Goal: Transaction & Acquisition: Purchase product/service

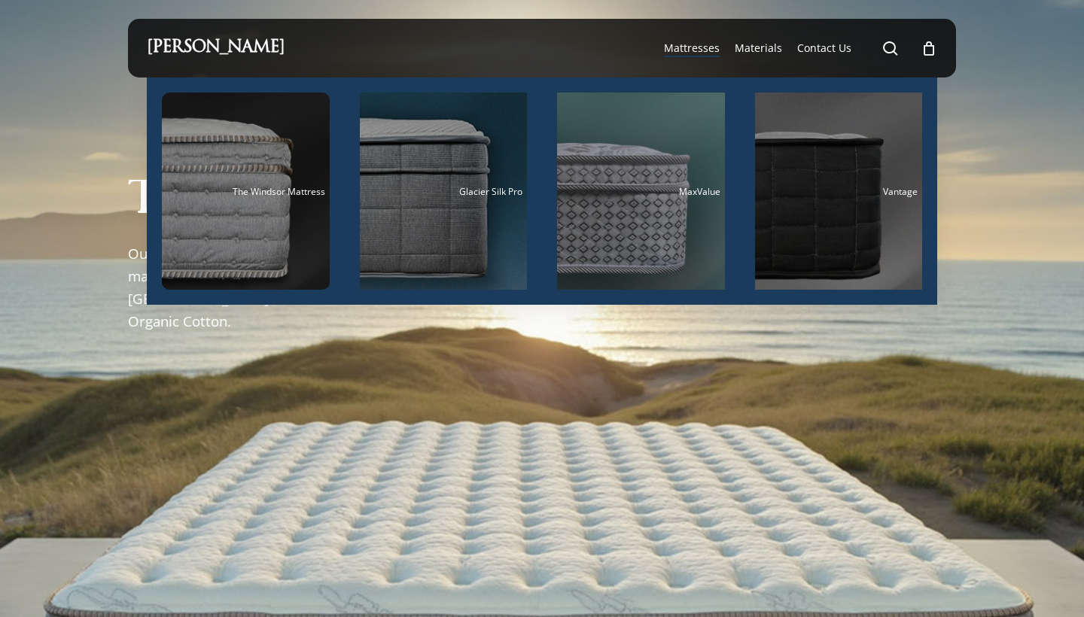
click at [705, 53] on span "Mattresses" at bounding box center [692, 48] width 56 height 14
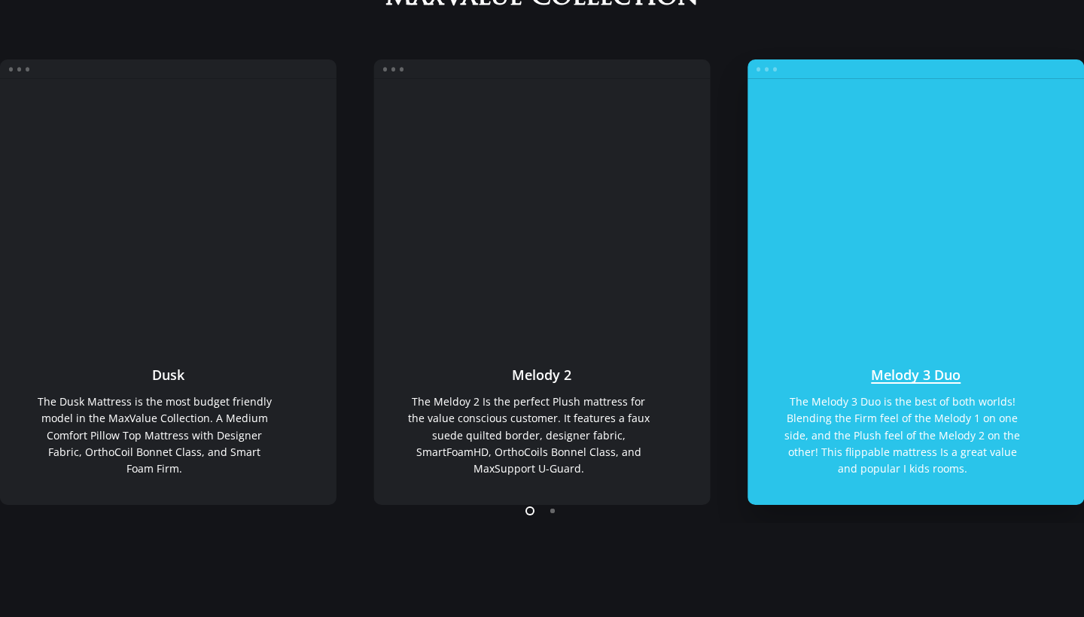
scroll to position [248, 0]
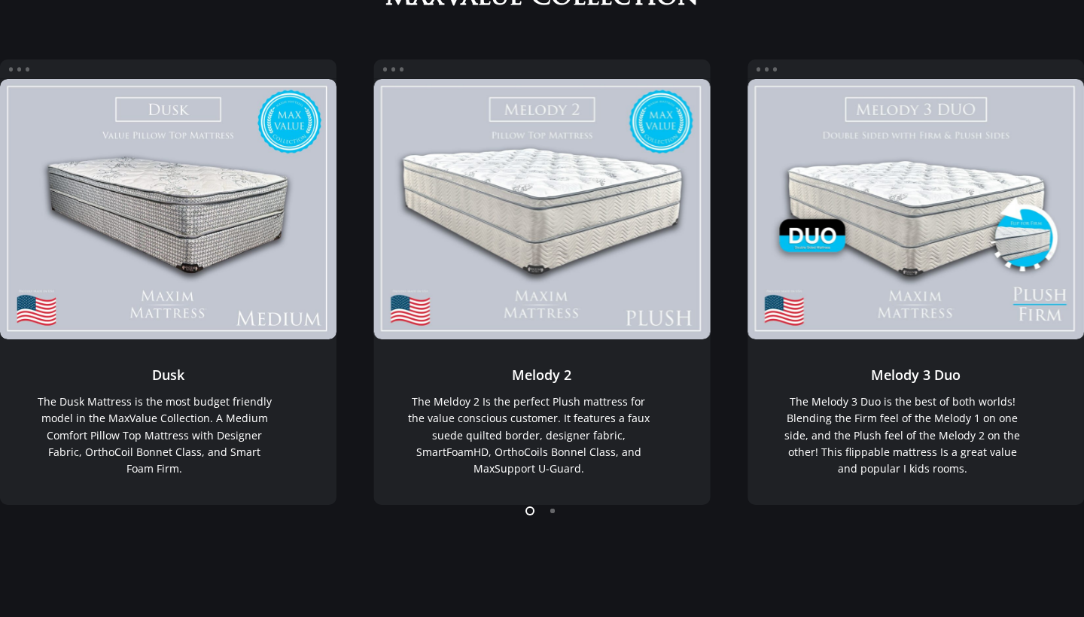
click at [553, 512] on li "Page dot 2" at bounding box center [553, 510] width 23 height 23
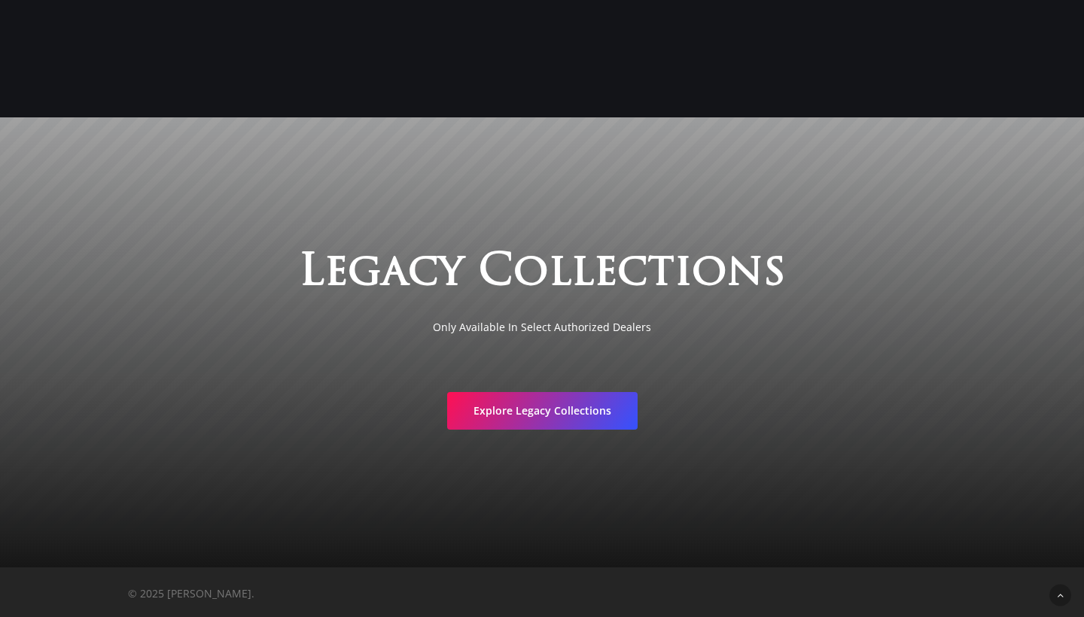
scroll to position [2527, 0]
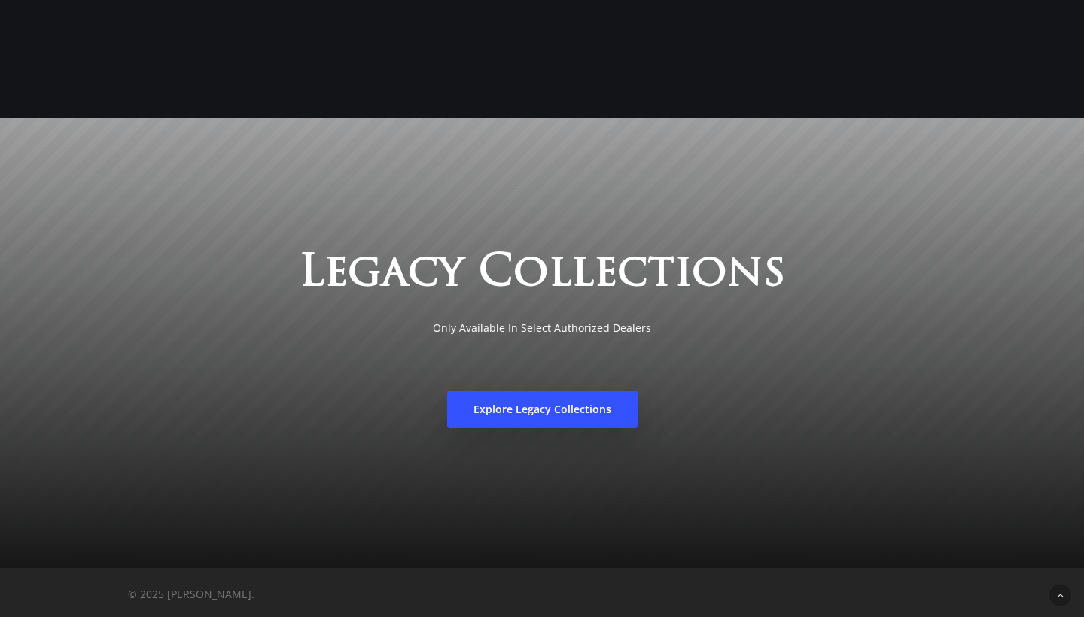
click at [540, 420] on link "Explore Legacy Collections" at bounding box center [542, 410] width 190 height 38
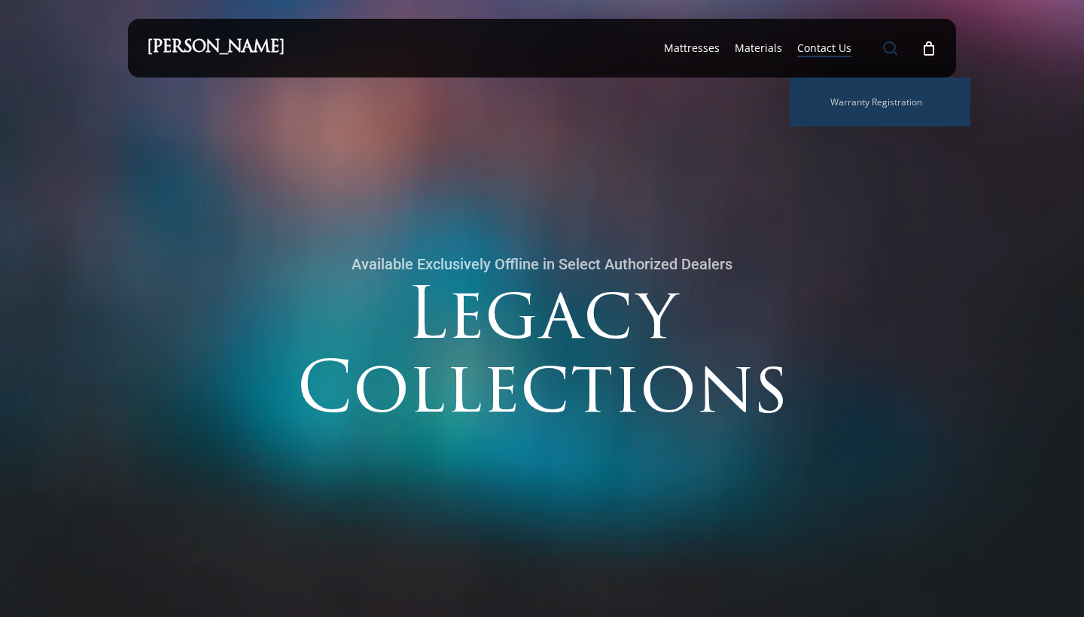
click at [883, 47] on span "Main Menu" at bounding box center [890, 48] width 15 height 15
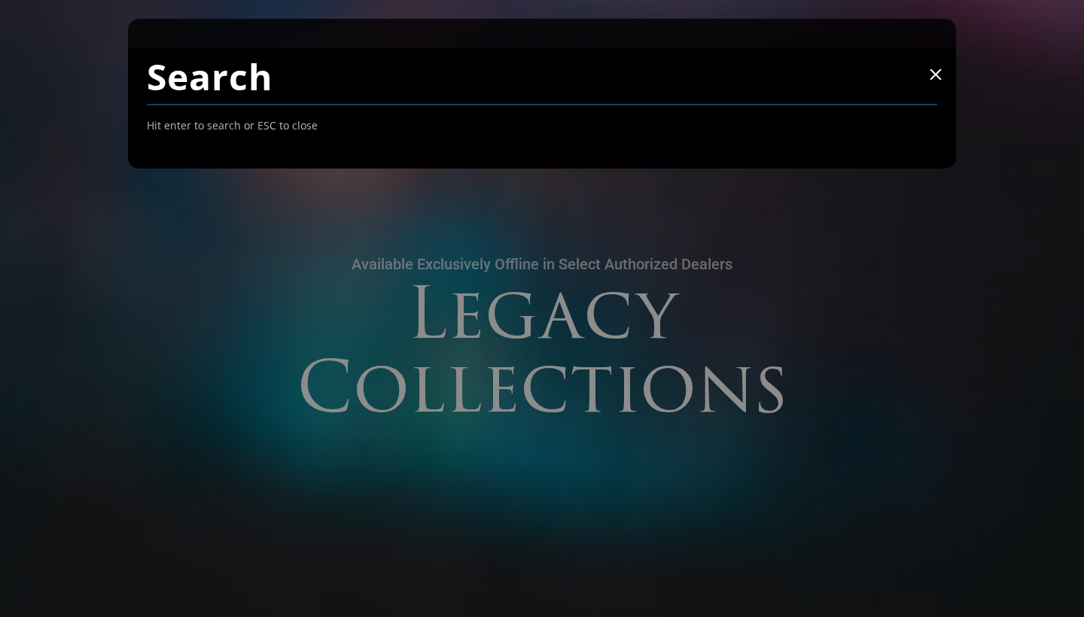
type input "p"
type input "opal"
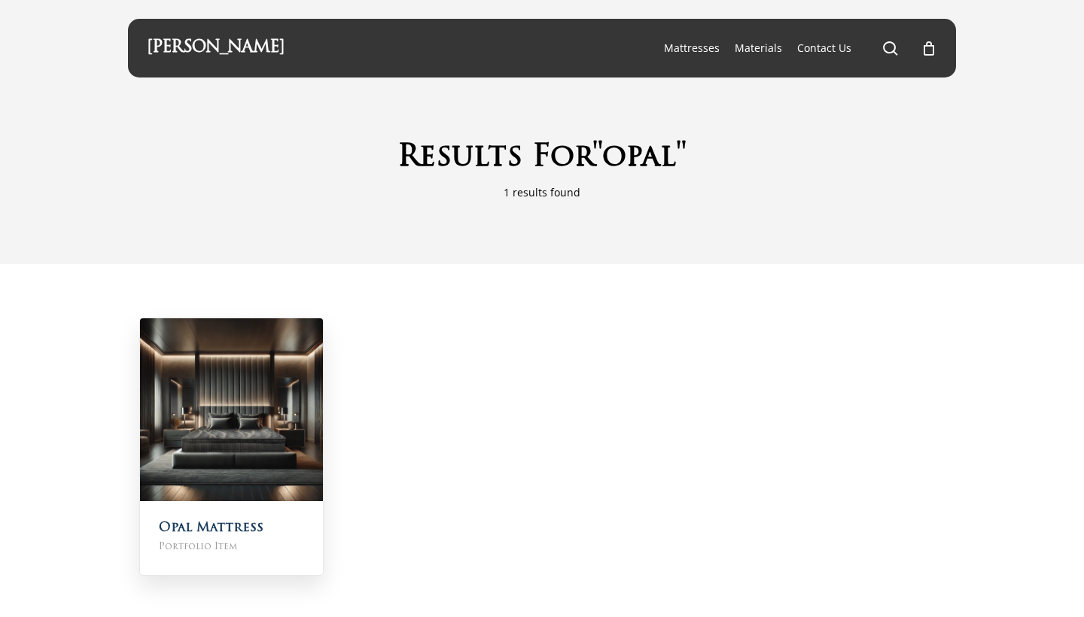
click at [296, 357] on img at bounding box center [231, 409] width 183 height 183
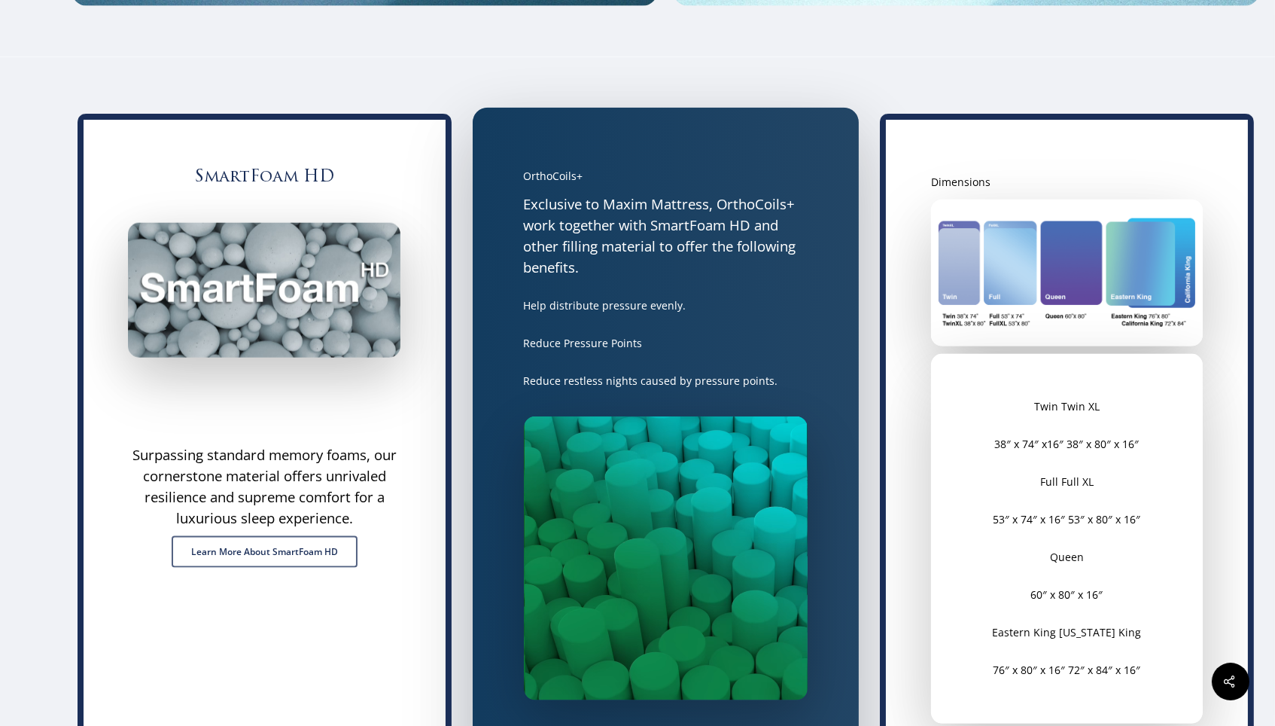
scroll to position [3730, 0]
click at [671, 425] on video at bounding box center [666, 558] width 285 height 285
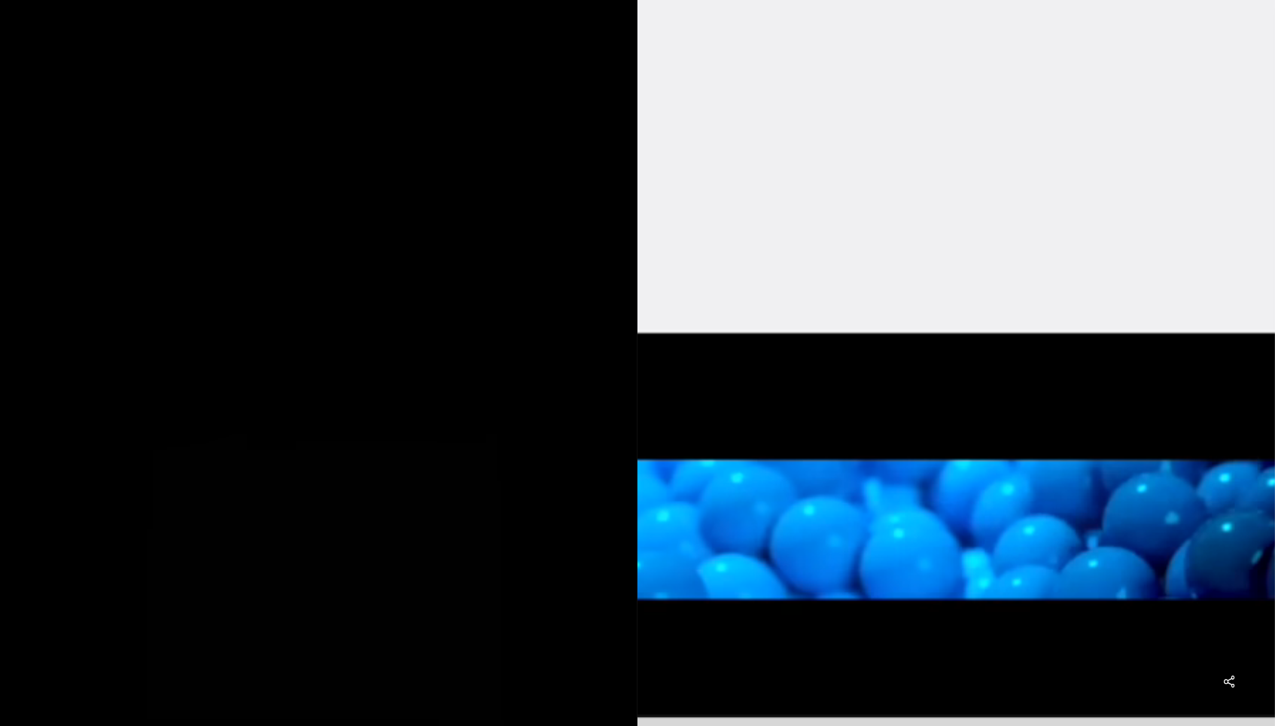
scroll to position [1353, 0]
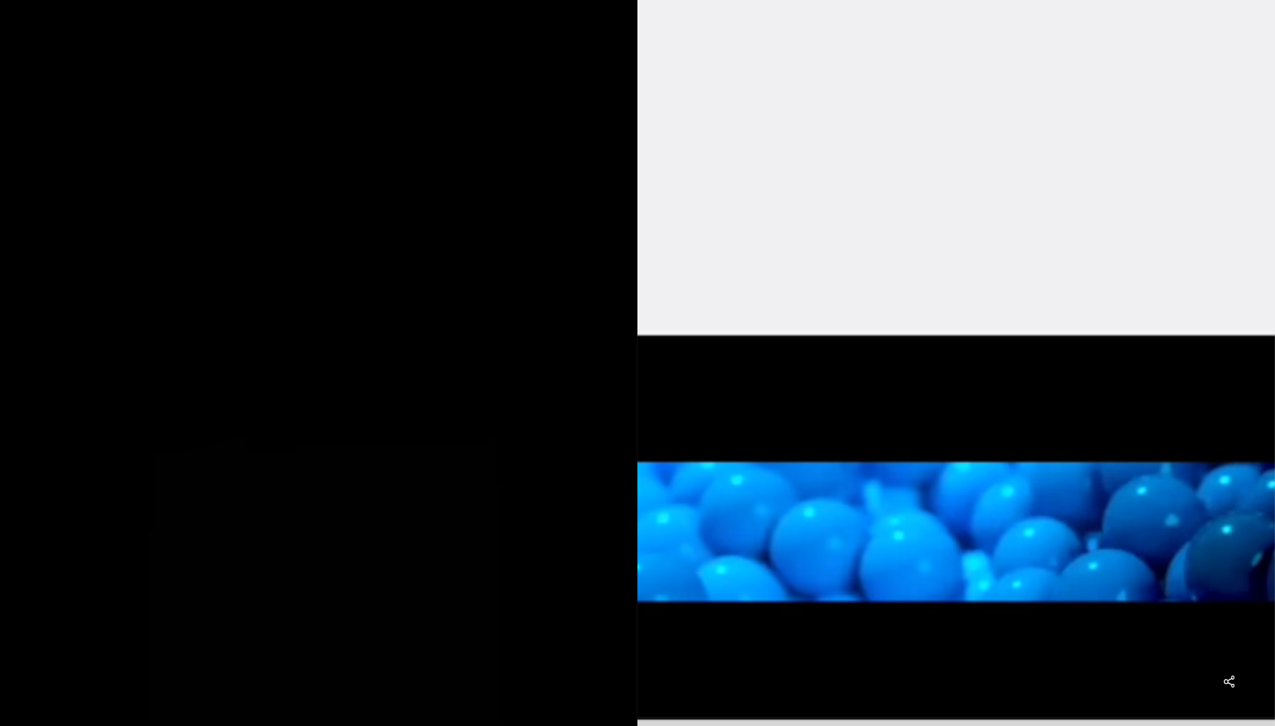
click at [485, 487] on video at bounding box center [319, 525] width 638 height 1134
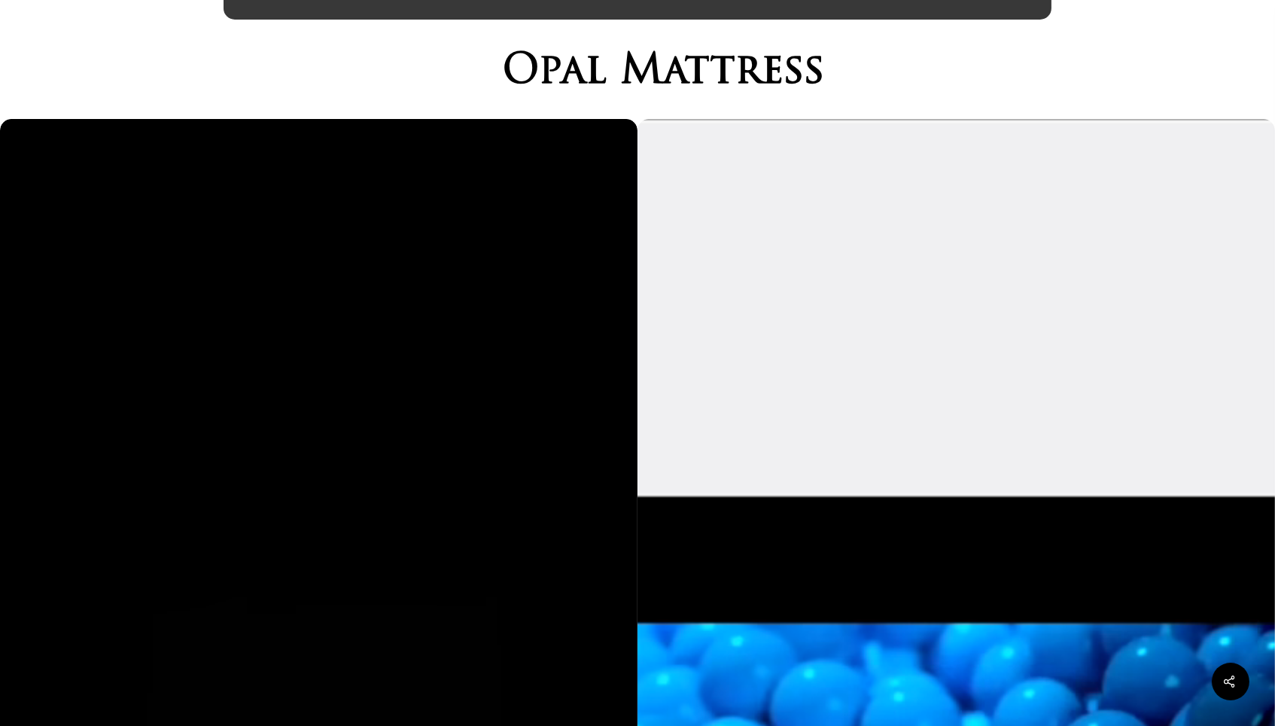
scroll to position [58, 0]
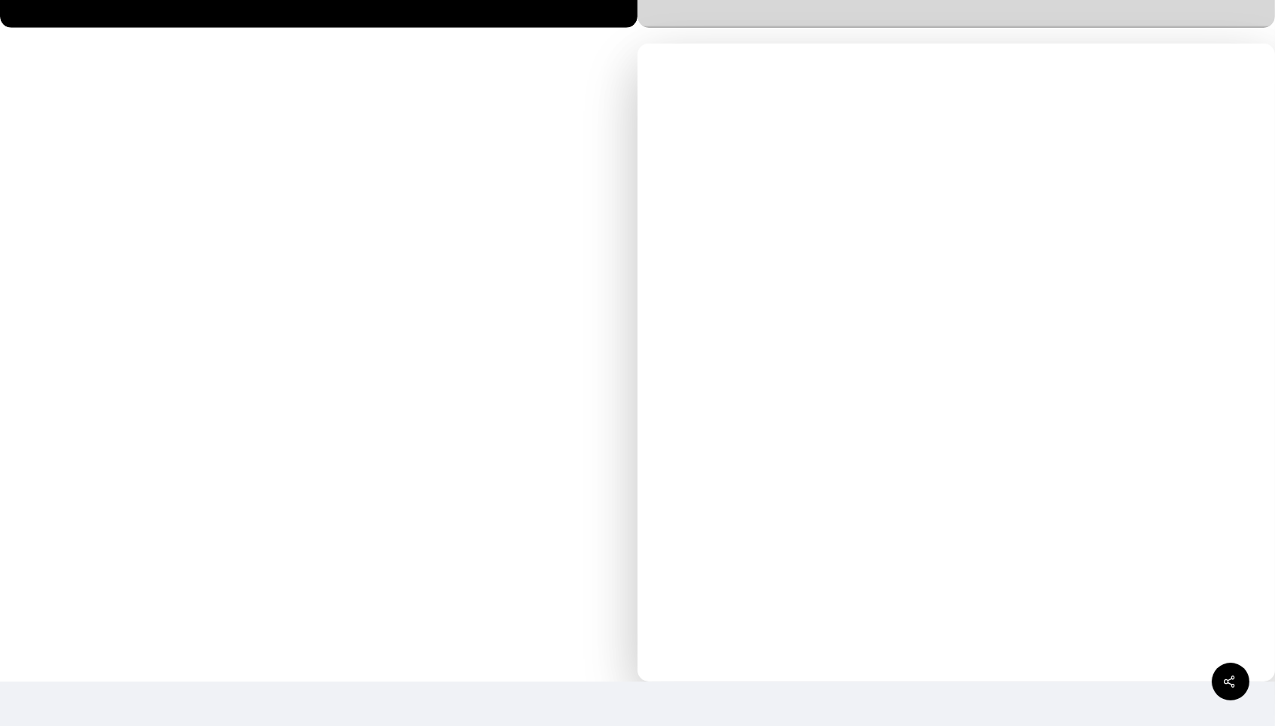
scroll to position [2400, 0]
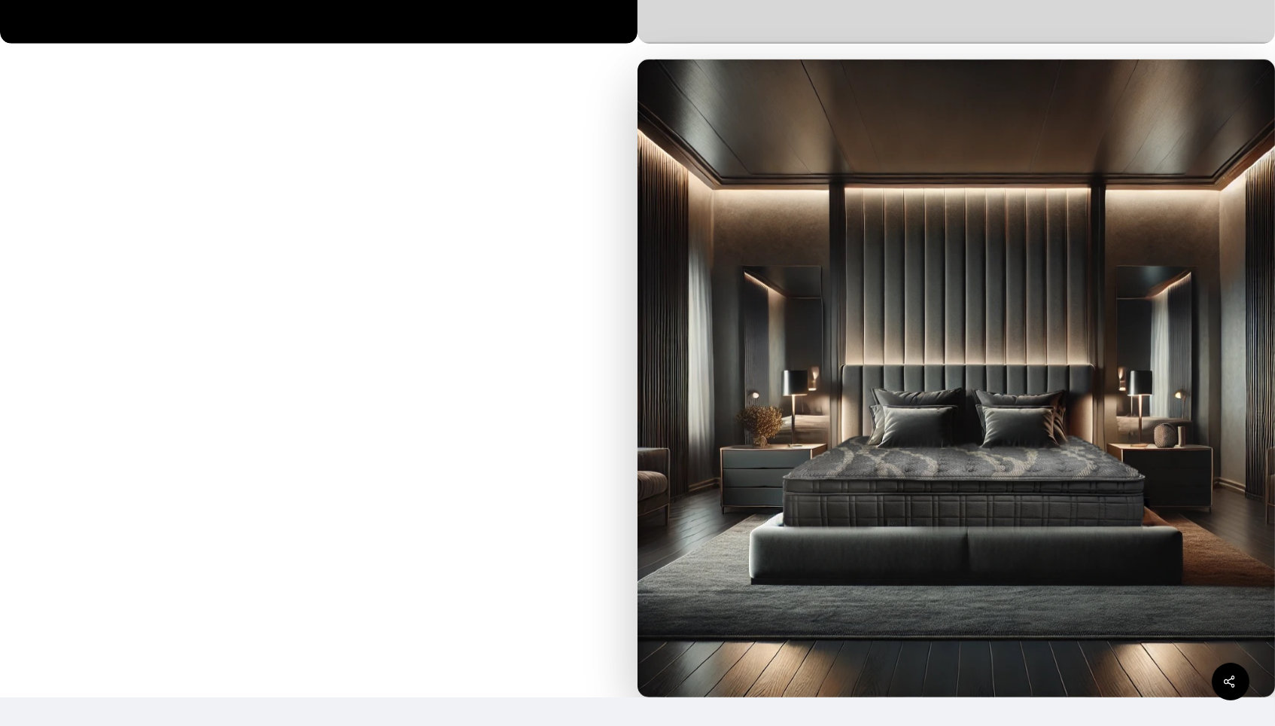
click at [716, 406] on img at bounding box center [957, 378] width 638 height 638
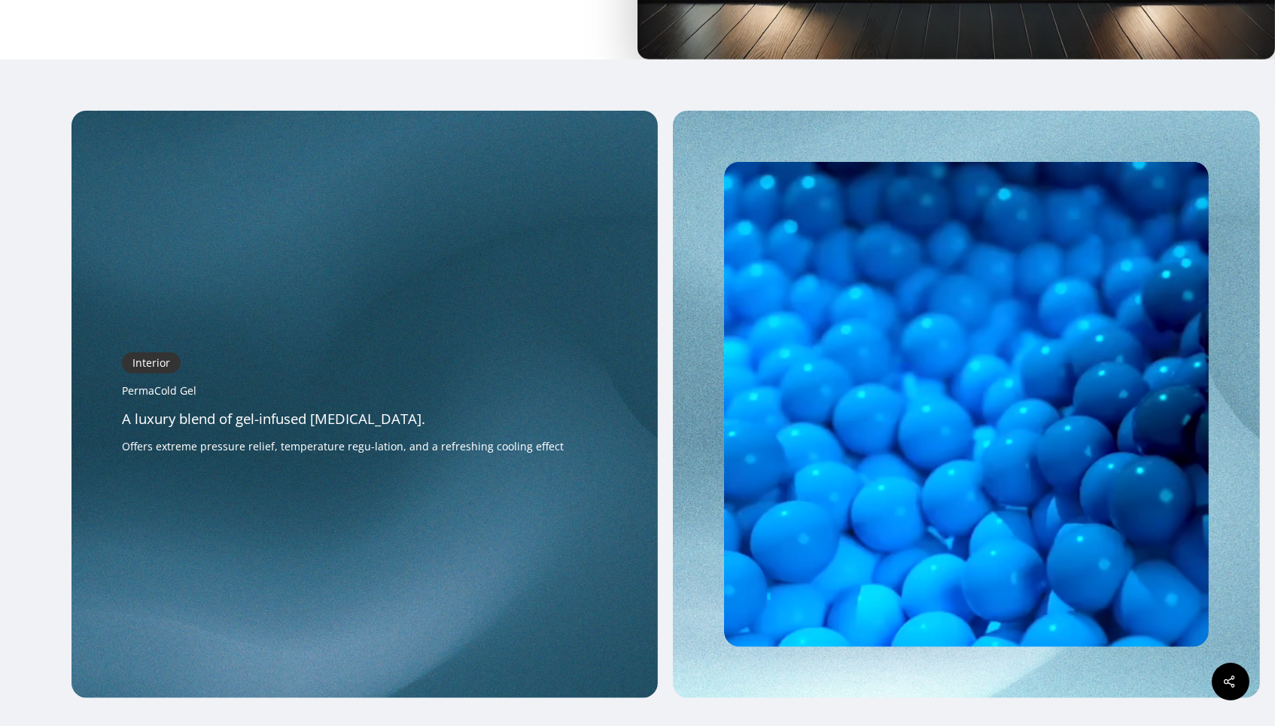
scroll to position [3060, 0]
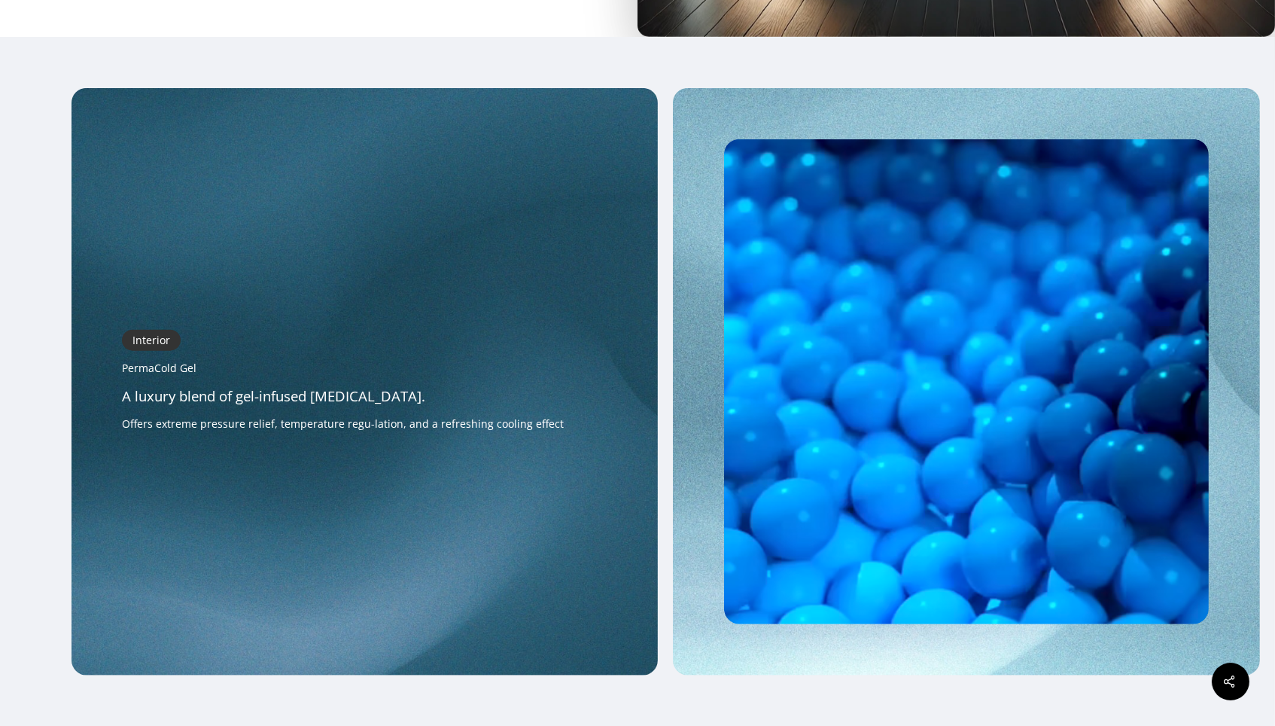
click at [961, 445] on video at bounding box center [966, 381] width 485 height 485
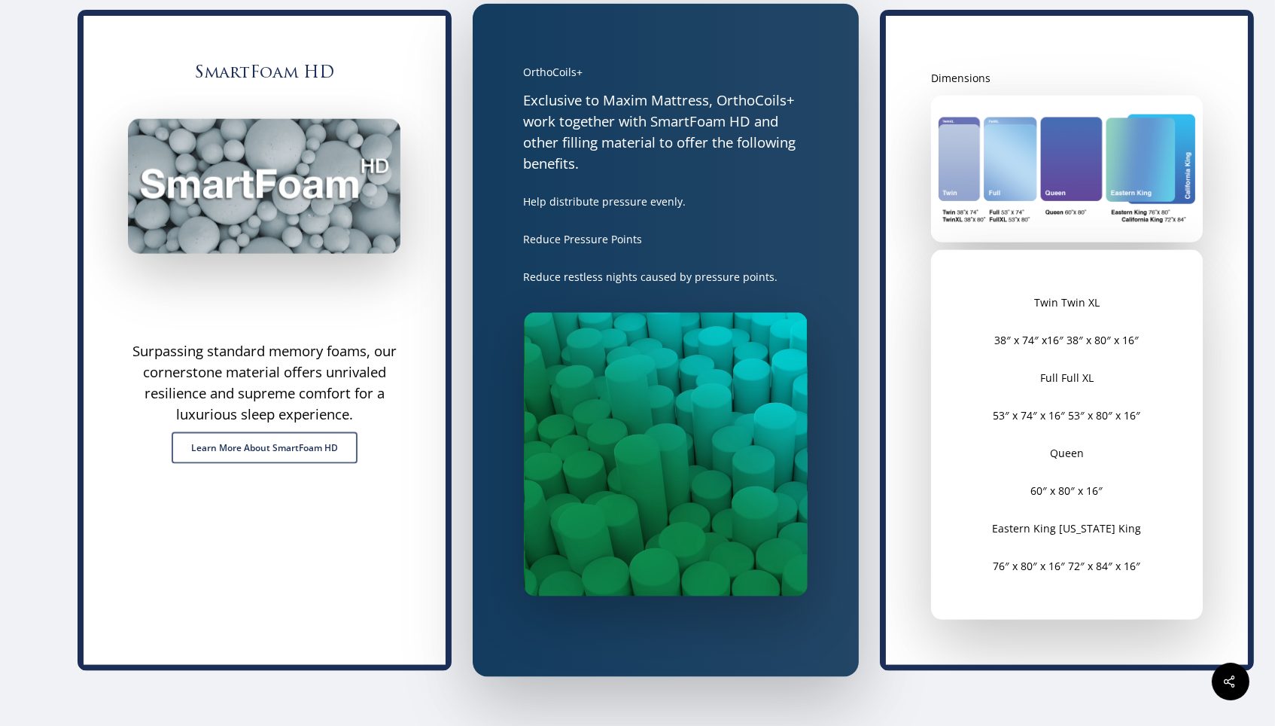
scroll to position [3836, 0]
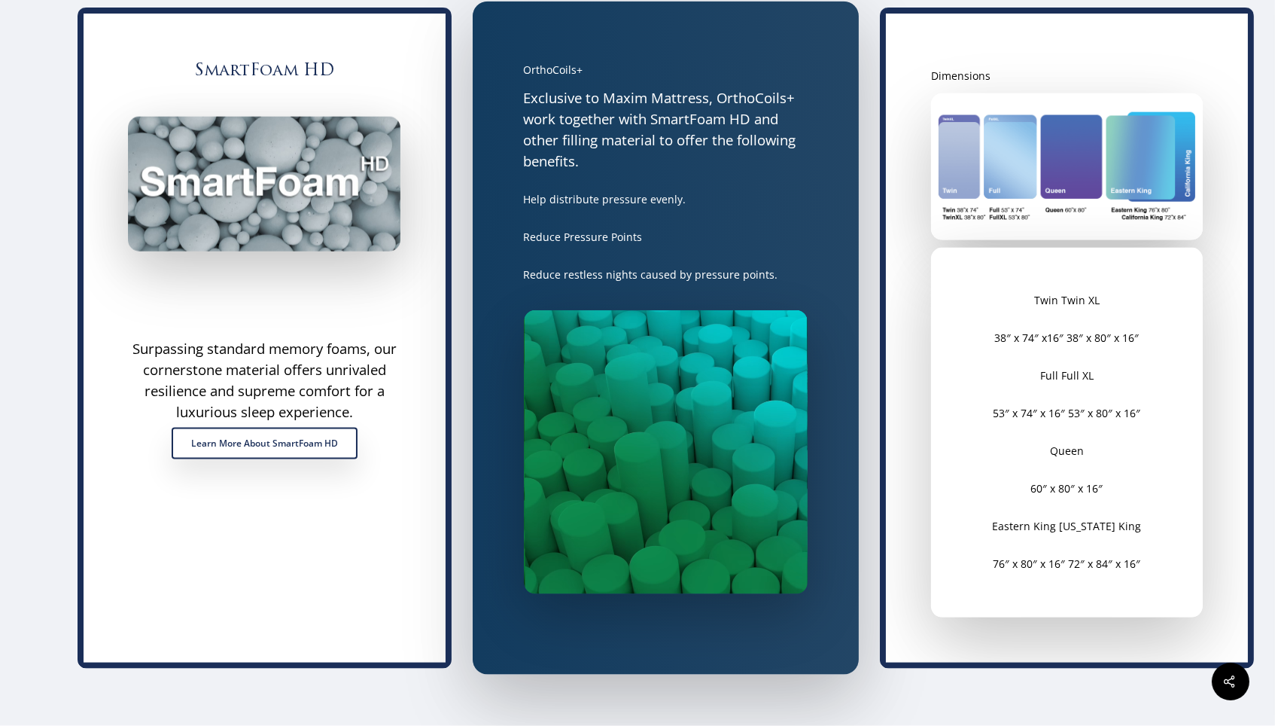
click at [303, 436] on span "Learn More About SmartFoam HD" at bounding box center [264, 443] width 147 height 15
